Goal: Use online tool/utility: Use online tool/utility

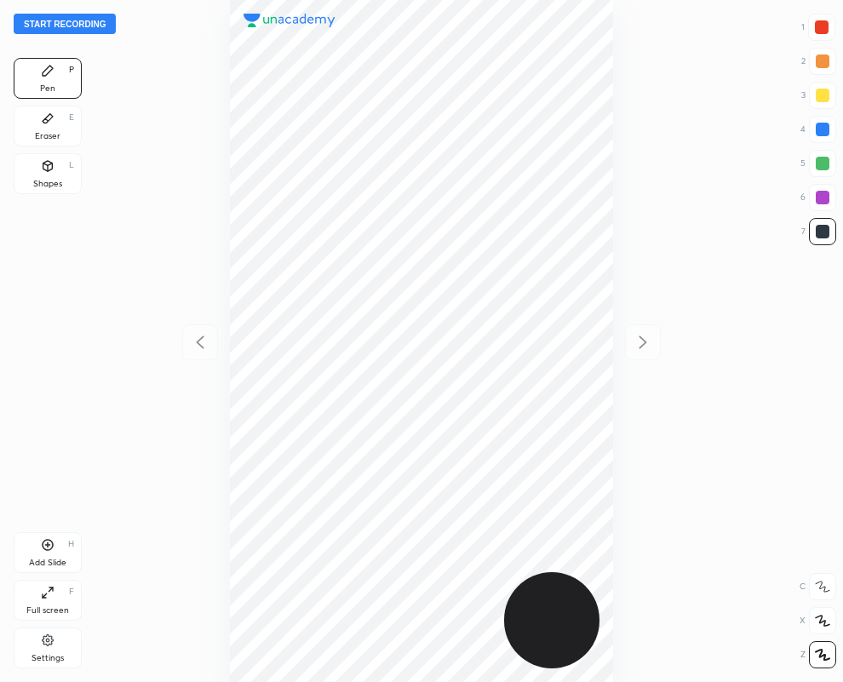
scroll to position [682, 570]
click at [60, 123] on div "Eraser E" at bounding box center [48, 126] width 68 height 41
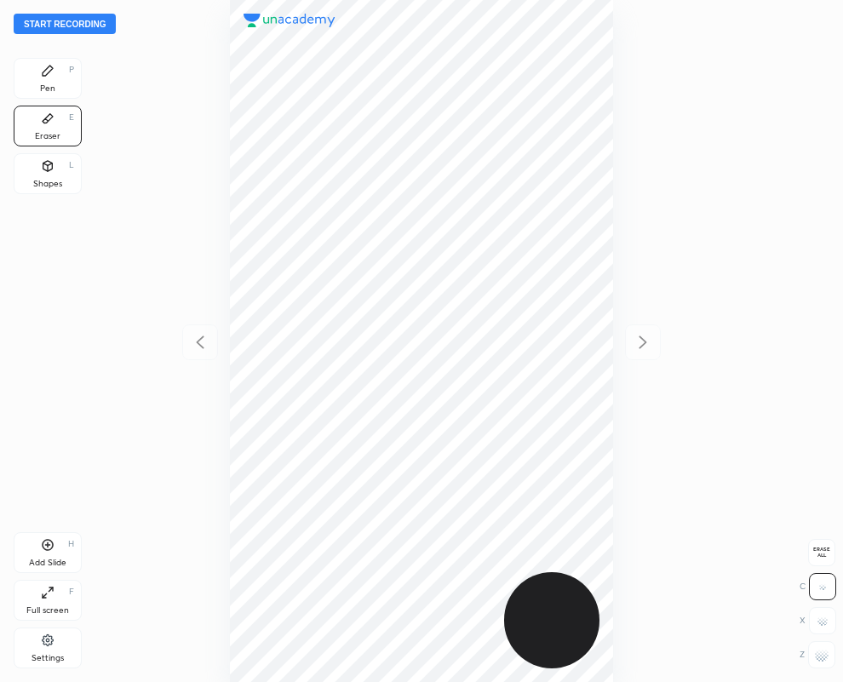
drag, startPoint x: 827, startPoint y: 662, endPoint x: 759, endPoint y: 605, distance: 89.4
click at [819, 656] on div at bounding box center [821, 654] width 27 height 27
click at [56, 68] on div "Pen P" at bounding box center [48, 78] width 68 height 41
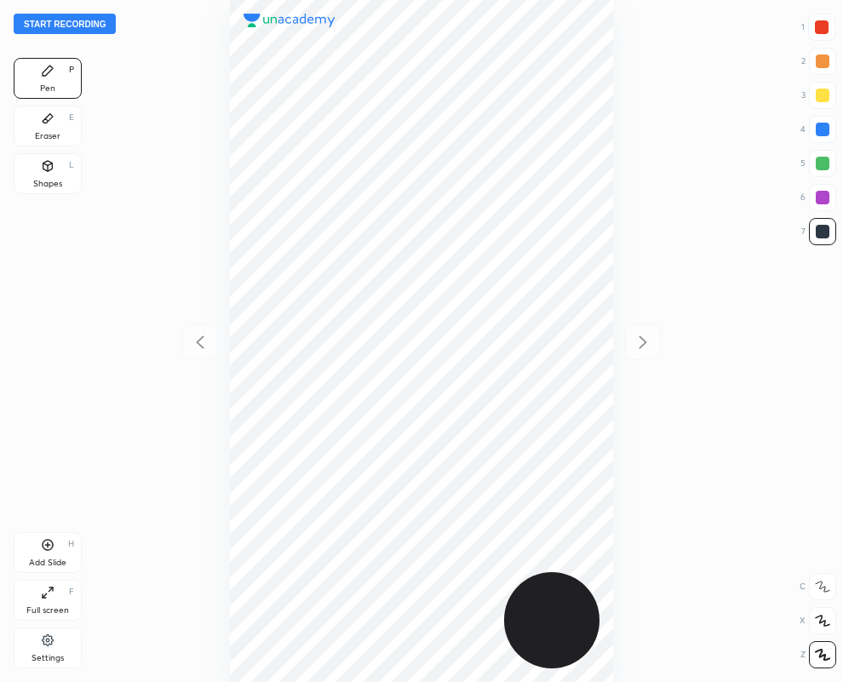
click at [29, 118] on div "Eraser E" at bounding box center [48, 126] width 68 height 41
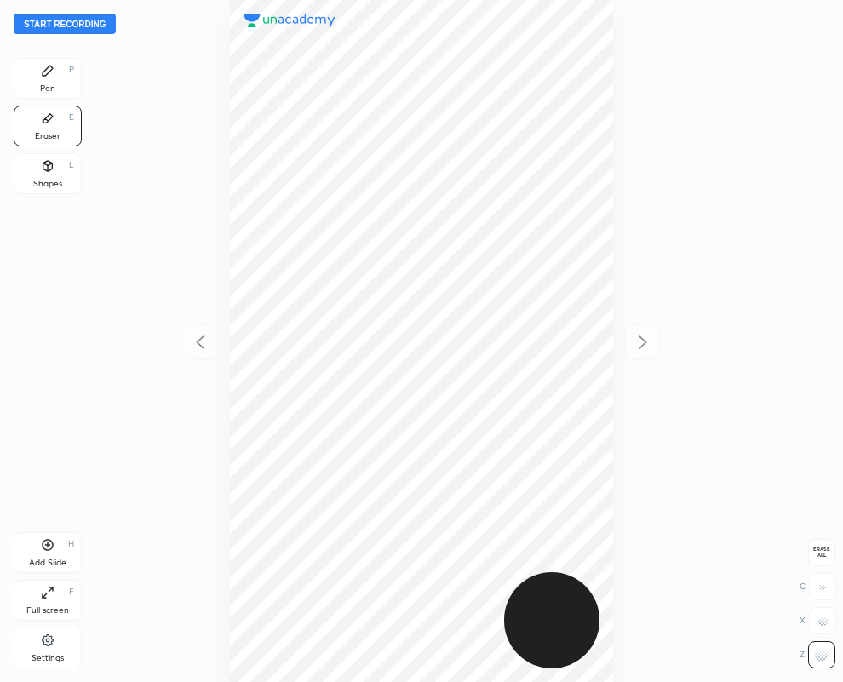
click at [54, 77] on icon at bounding box center [48, 71] width 14 height 14
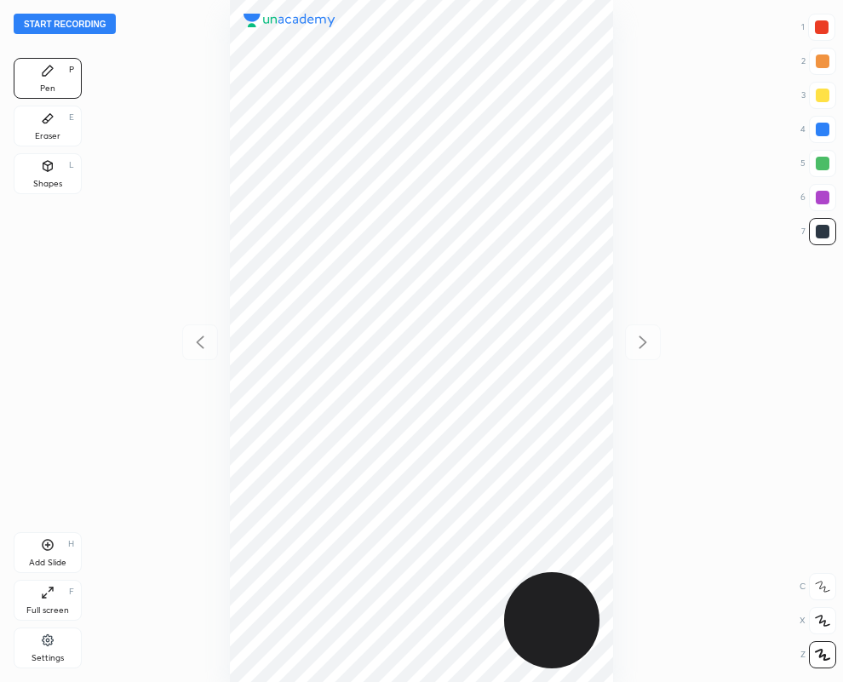
drag, startPoint x: 823, startPoint y: 129, endPoint x: 775, endPoint y: 154, distance: 54.5
click at [822, 130] on div at bounding box center [823, 130] width 14 height 14
drag, startPoint x: 812, startPoint y: 24, endPoint x: 777, endPoint y: 41, distance: 38.8
click at [811, 26] on div at bounding box center [821, 27] width 27 height 27
drag, startPoint x: 822, startPoint y: 198, endPoint x: 731, endPoint y: 239, distance: 100.2
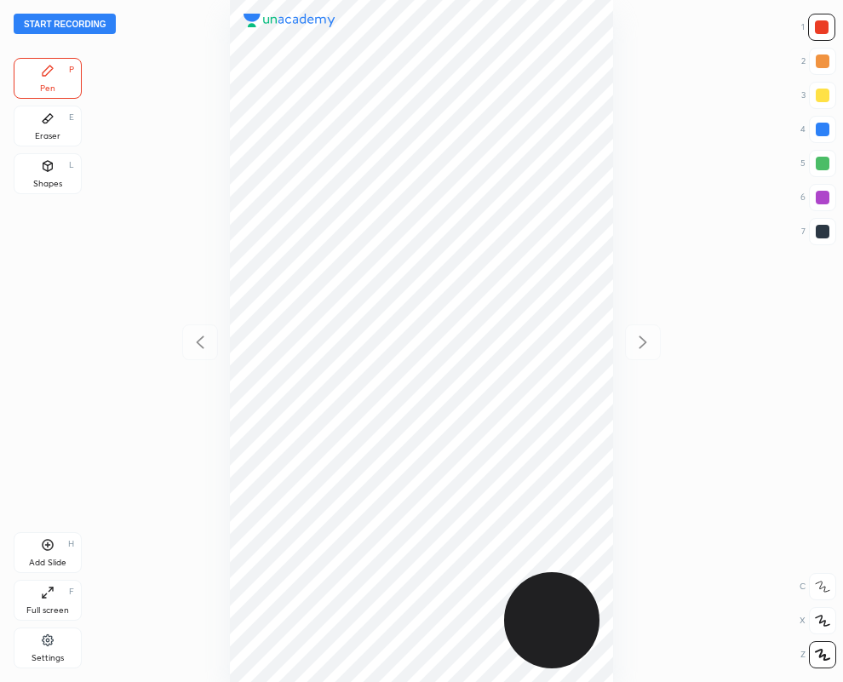
click at [817, 198] on div at bounding box center [823, 198] width 14 height 14
drag, startPoint x: 823, startPoint y: 22, endPoint x: 808, endPoint y: 30, distance: 16.4
click at [822, 26] on div at bounding box center [822, 27] width 14 height 14
click at [806, 231] on div "7" at bounding box center [818, 231] width 35 height 27
click at [820, 31] on div at bounding box center [822, 27] width 14 height 14
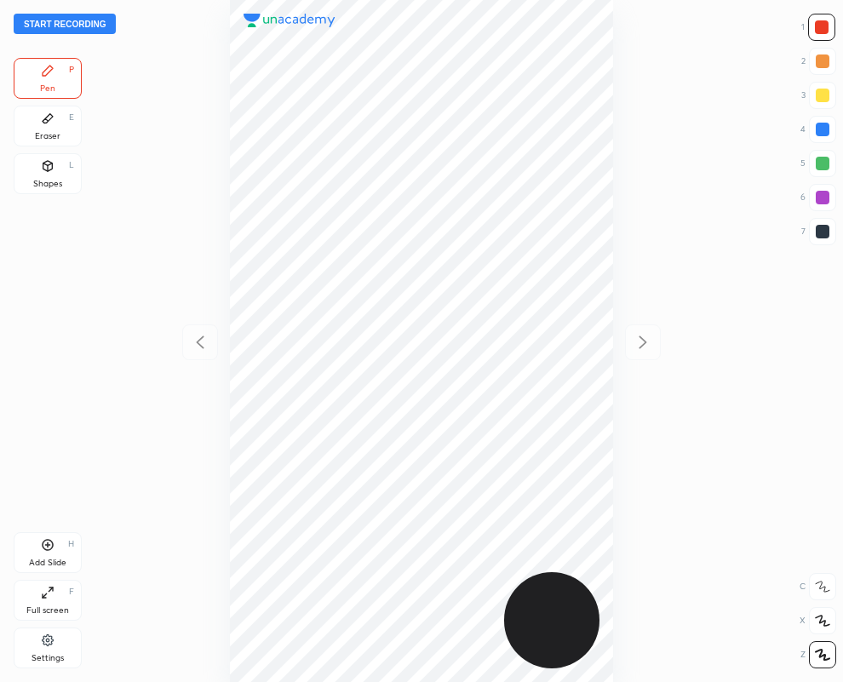
click at [820, 189] on div at bounding box center [822, 197] width 27 height 27
click at [83, 21] on button "Start recording" at bounding box center [65, 24] width 102 height 20
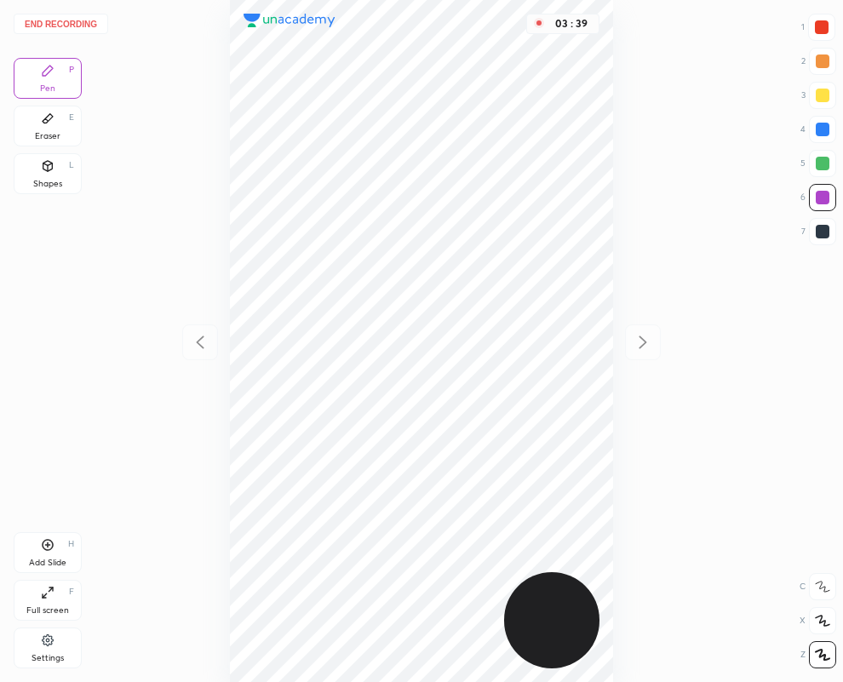
click at [52, 26] on button "End recording" at bounding box center [61, 24] width 95 height 20
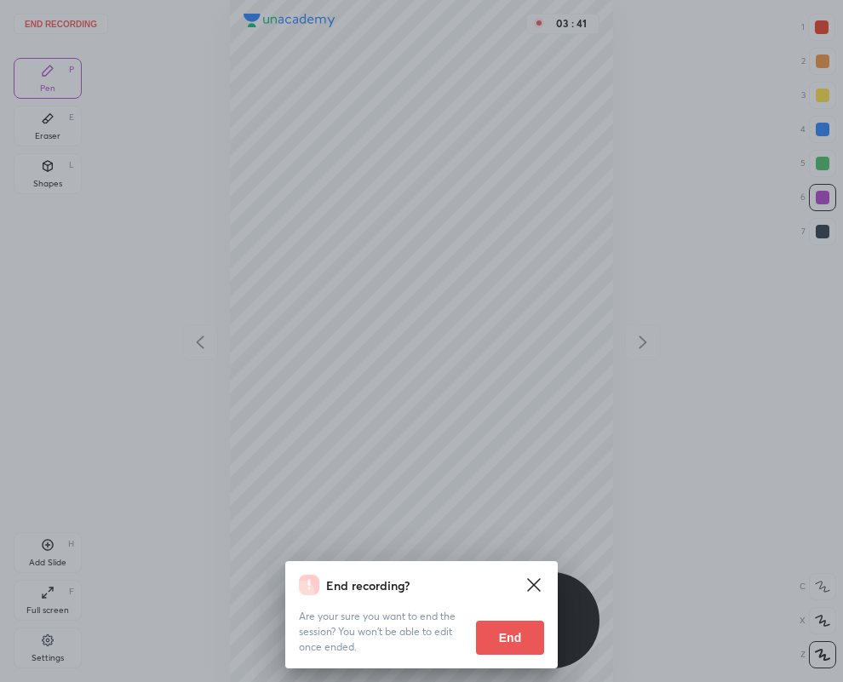
drag, startPoint x: 522, startPoint y: 633, endPoint x: 67, endPoint y: 628, distance: 454.7
click at [520, 633] on button "End" at bounding box center [510, 638] width 68 height 34
